Goal: Navigation & Orientation: Find specific page/section

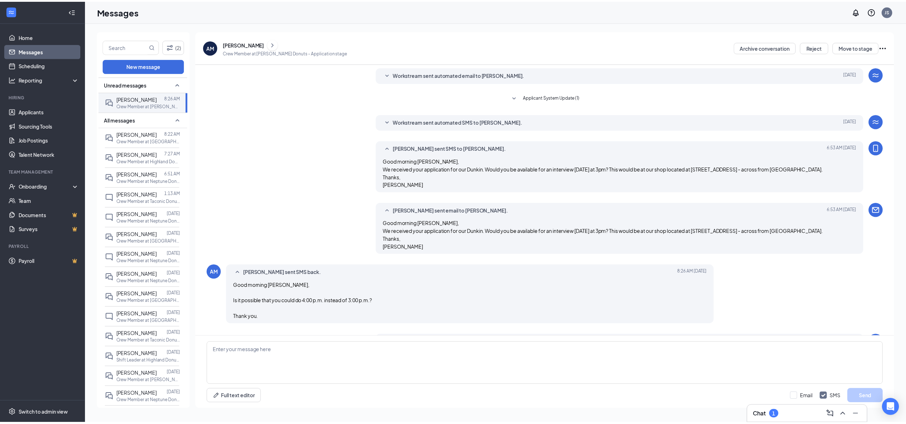
scroll to position [34, 0]
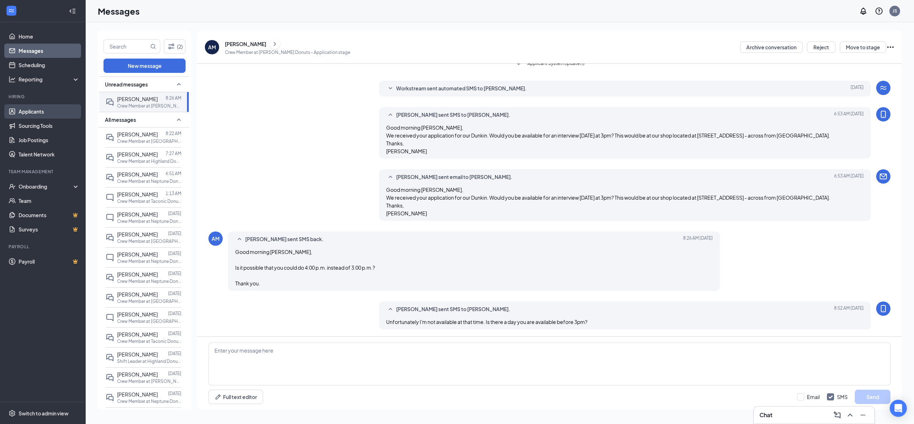
click at [40, 114] on link "Applicants" at bounding box center [49, 111] width 61 height 14
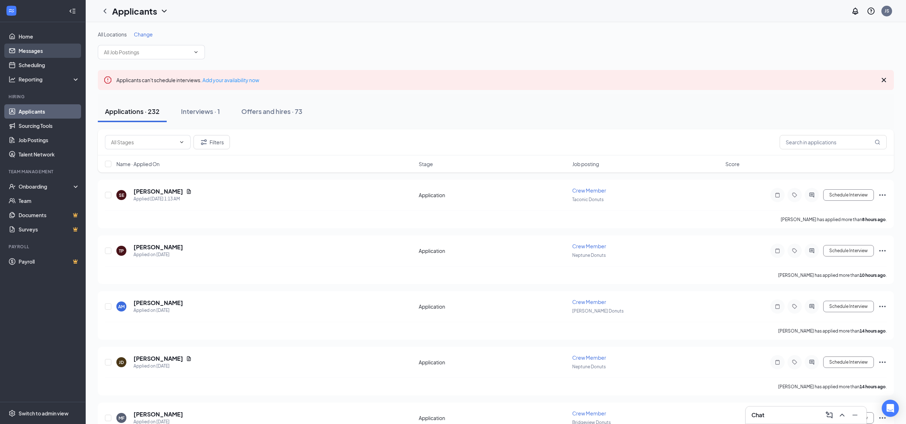
click at [27, 51] on link "Messages" at bounding box center [49, 51] width 61 height 14
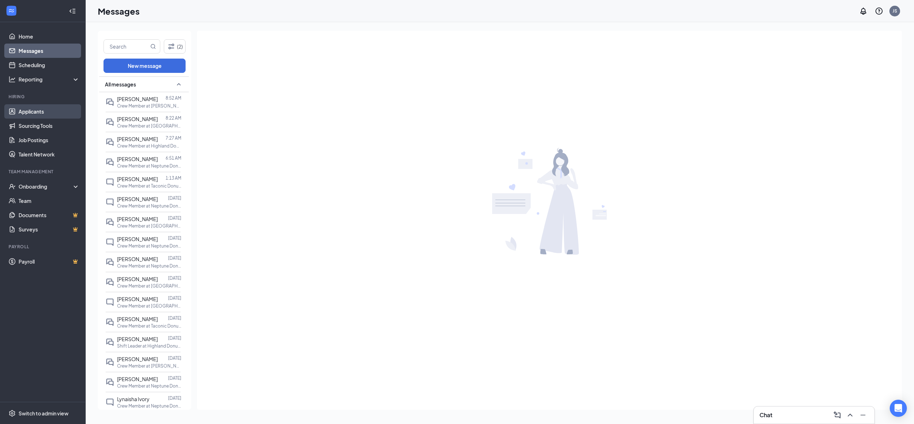
click at [30, 113] on link "Applicants" at bounding box center [49, 111] width 61 height 14
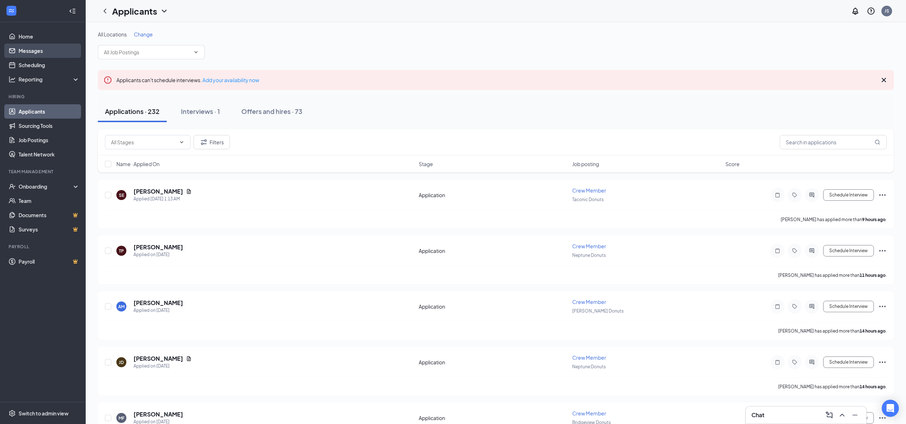
click at [37, 50] on link "Messages" at bounding box center [49, 51] width 61 height 14
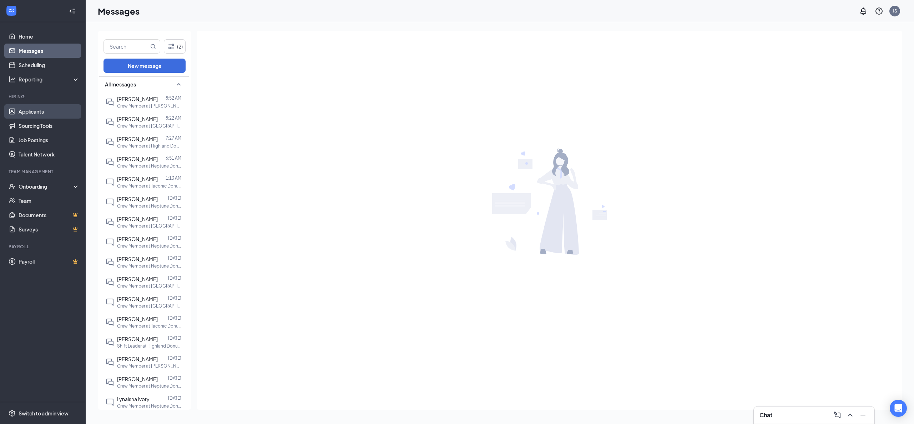
drag, startPoint x: 33, startPoint y: 108, endPoint x: 80, endPoint y: 113, distance: 47.0
click at [34, 109] on link "Applicants" at bounding box center [49, 111] width 61 height 14
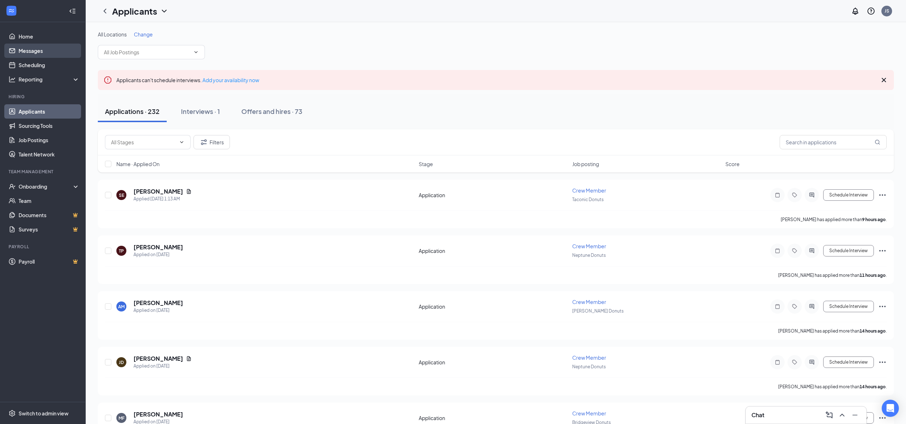
click at [32, 51] on link "Messages" at bounding box center [49, 51] width 61 height 14
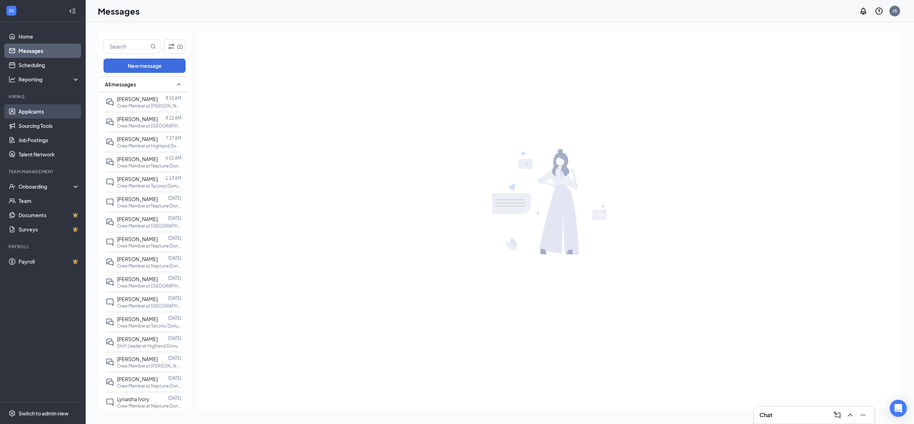
click at [32, 110] on link "Applicants" at bounding box center [49, 111] width 61 height 14
